Goal: Find specific page/section

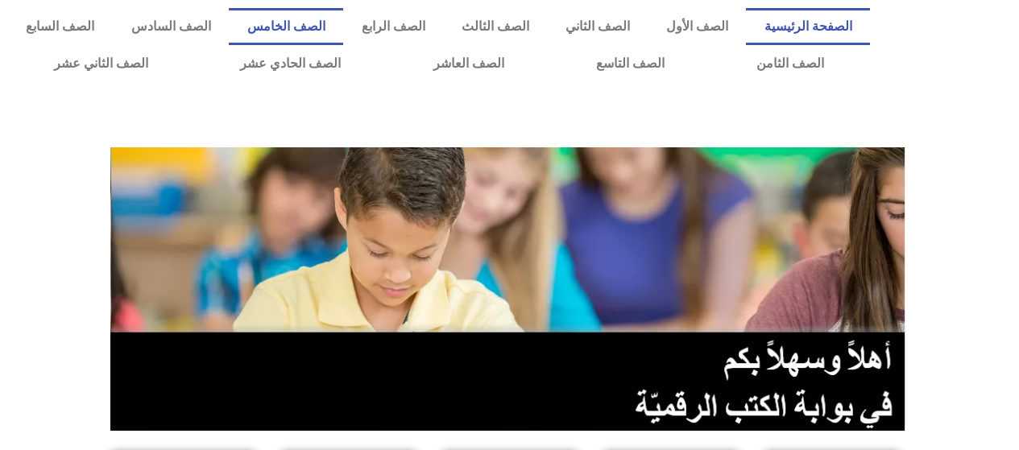
click at [338, 29] on link "الصف الخامس" at bounding box center [286, 26] width 114 height 37
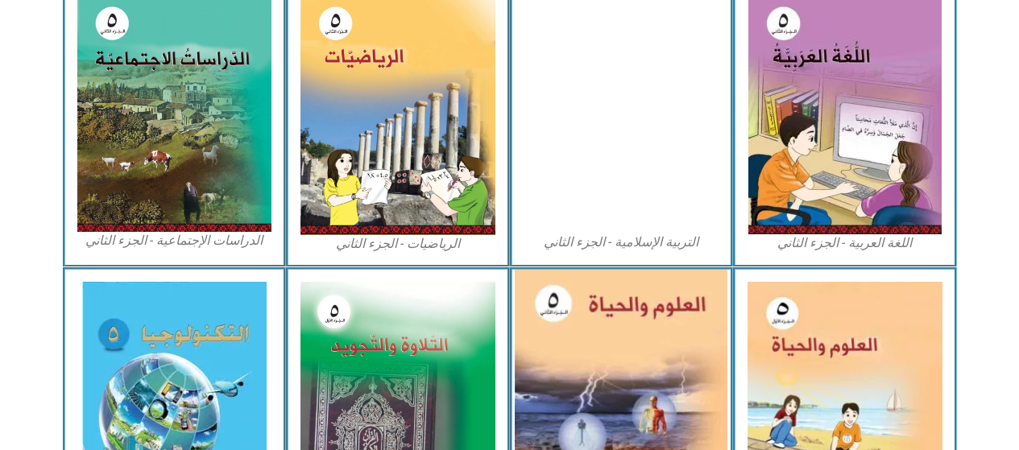
scroll to position [993, 0]
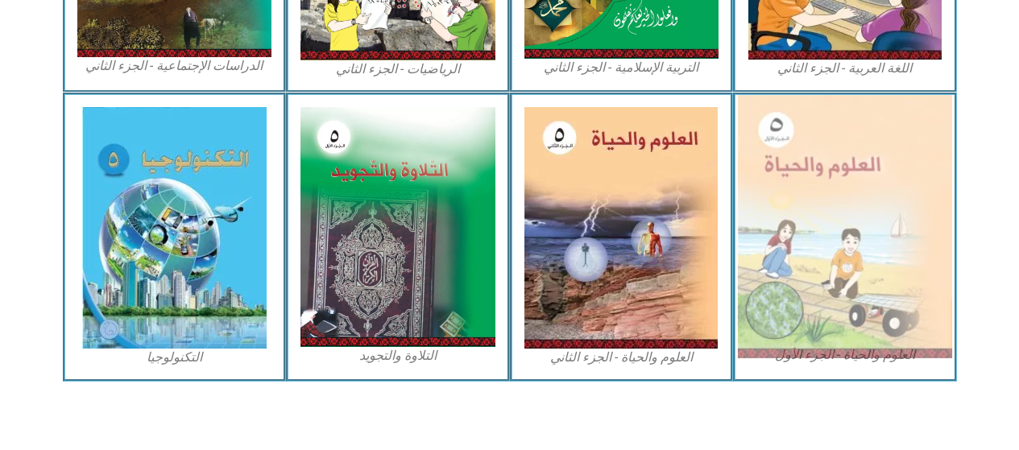
click at [782, 243] on img at bounding box center [845, 226] width 214 height 263
click at [885, 234] on img at bounding box center [845, 226] width 214 height 263
click at [884, 234] on img at bounding box center [845, 226] width 214 height 263
click at [762, 199] on img at bounding box center [845, 226] width 214 height 263
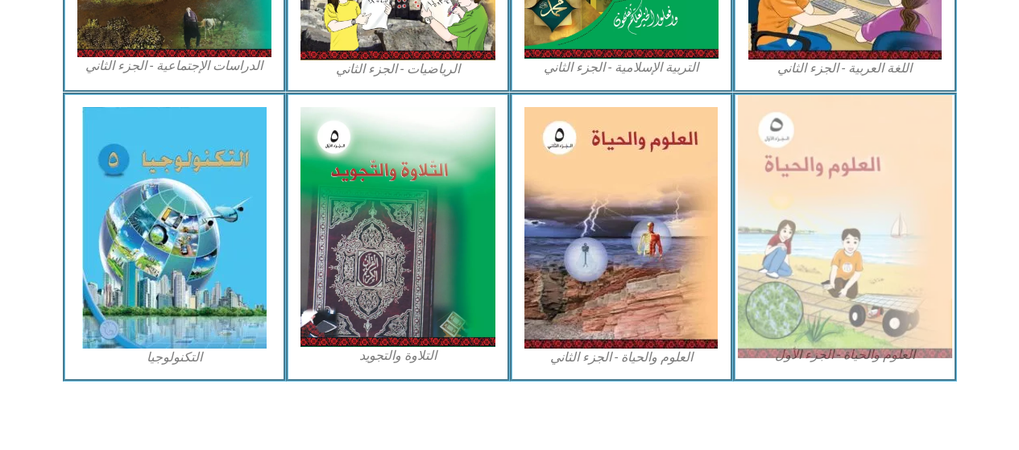
click at [762, 199] on img at bounding box center [845, 226] width 214 height 263
